Goal: Information Seeking & Learning: Check status

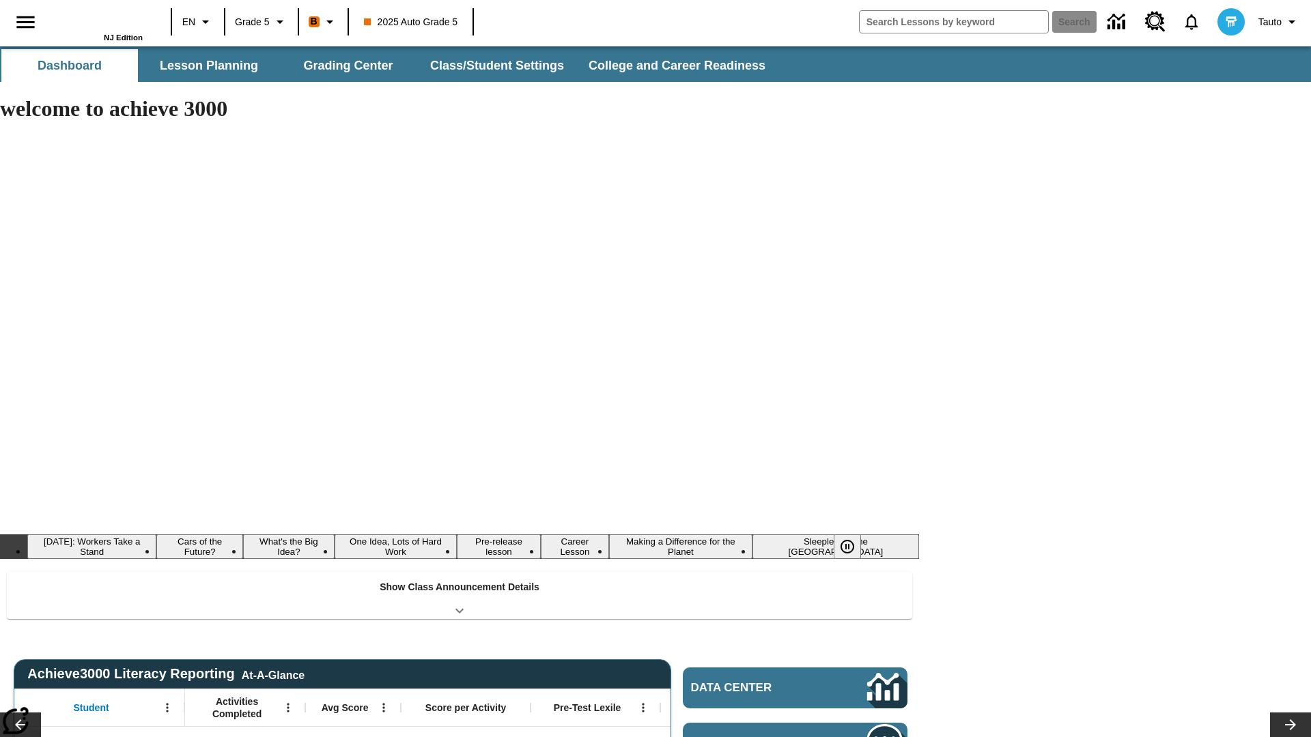
type input "-1"
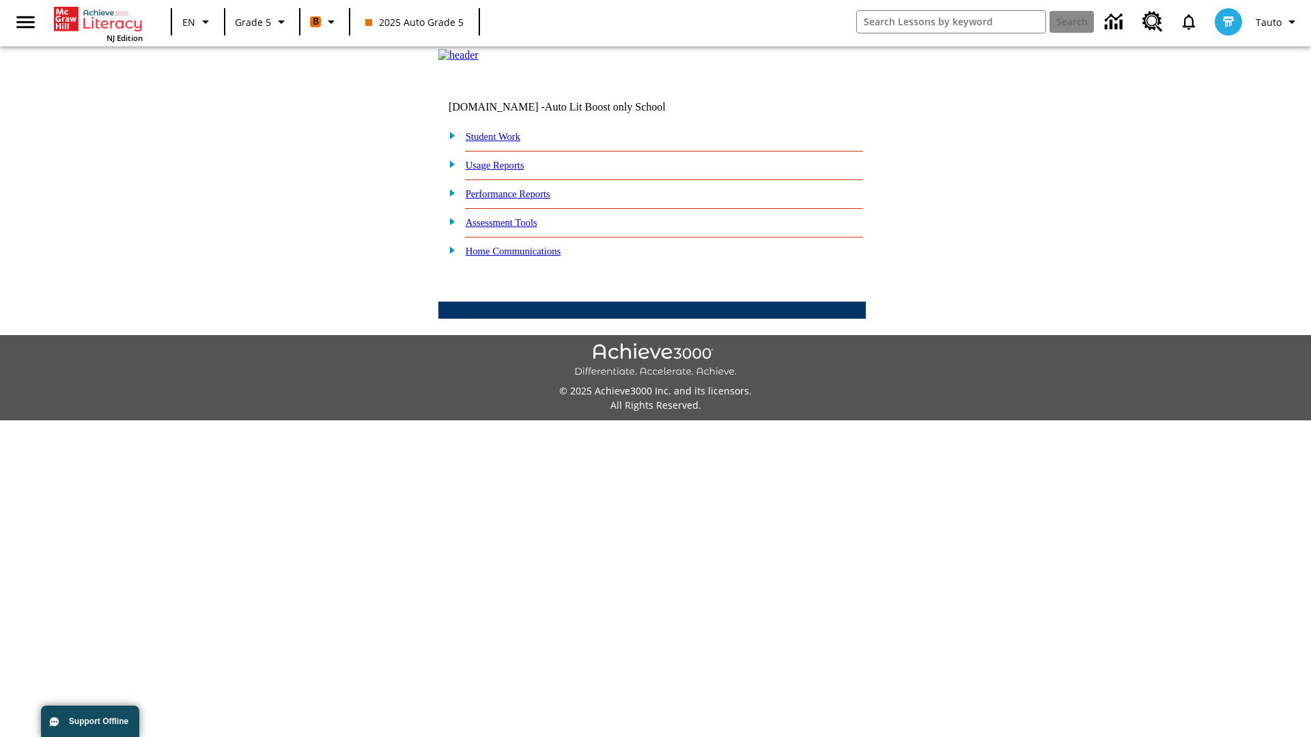
click at [522, 199] on link "Performance Reports" at bounding box center [508, 193] width 85 height 11
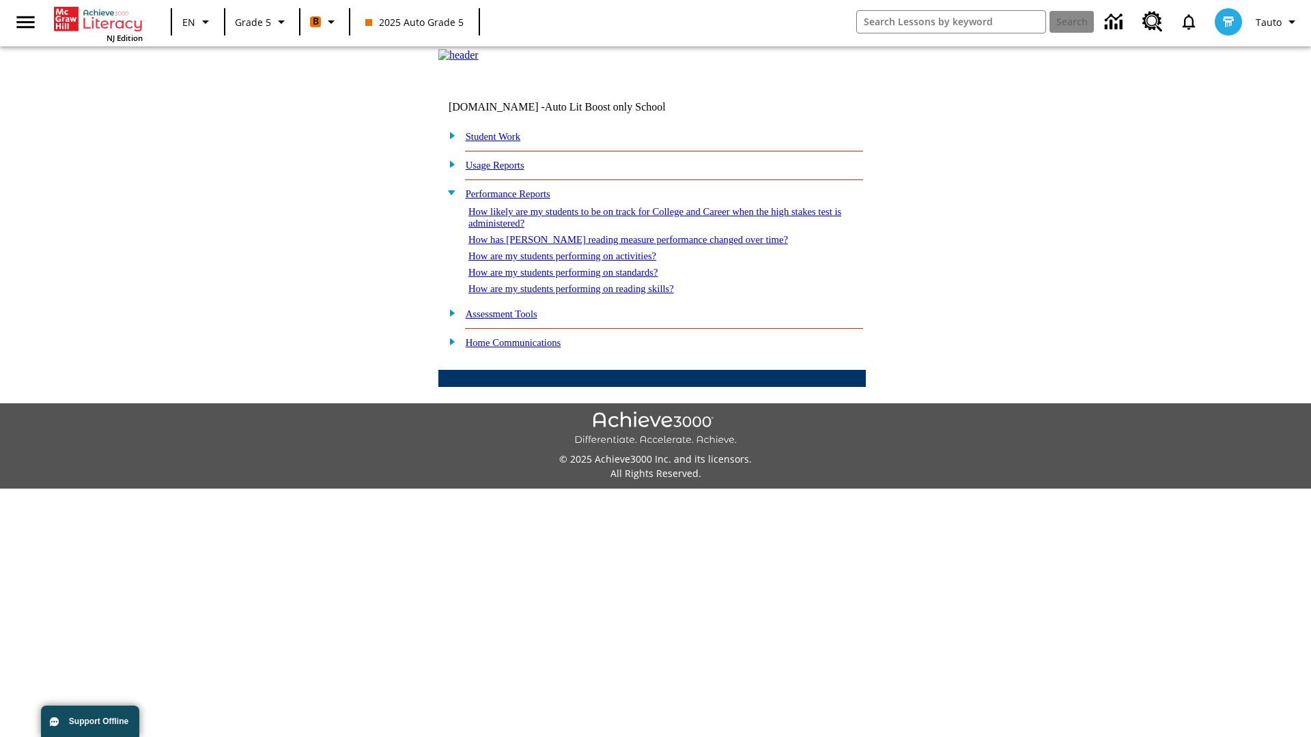
click at [621, 245] on link "How has Lexile reading measure performance changed over time?" at bounding box center [628, 239] width 320 height 11
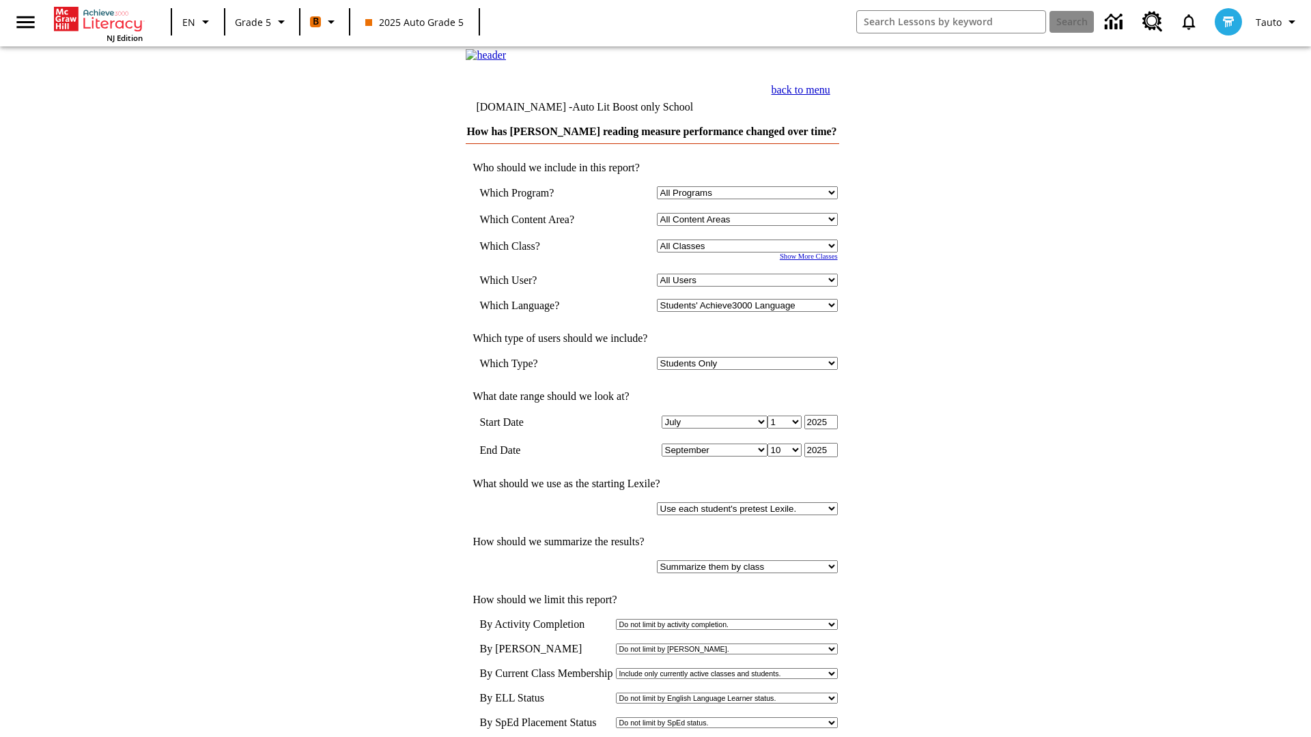
click at [749, 253] on select "Select a Class: All Classes 2025 Auto Grade 5 OL 2025 Auto Grade 6" at bounding box center [747, 246] width 181 height 13
select select "11133131"
click at [749, 287] on select "All Users Cat, Sautoen Cat, Sautoes Cat, Sautoss Donotlogin, Sautoen Twoschools…" at bounding box center [747, 280] width 181 height 13
select select "21437107"
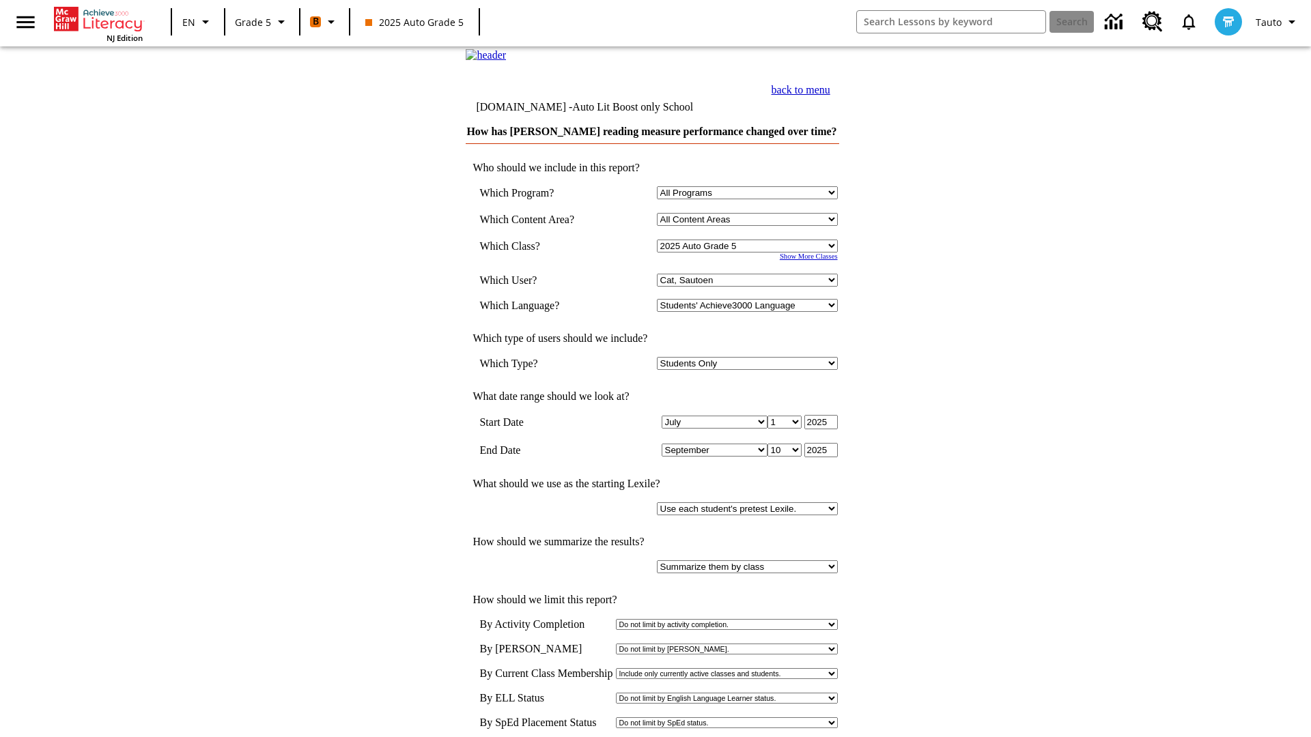
scroll to position [7, 0]
